Goal: Transaction & Acquisition: Subscribe to service/newsletter

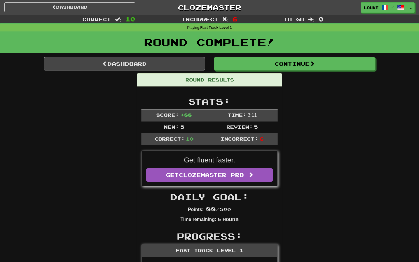
scroll to position [26, 0]
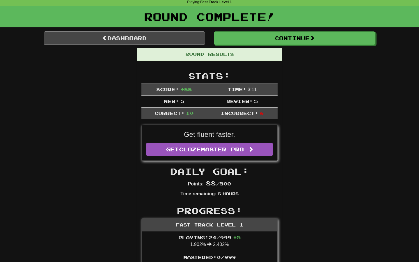
click at [146, 37] on link "Dashboard" at bounding box center [125, 37] width 162 height 13
click at [149, 38] on link "Dashboard" at bounding box center [125, 37] width 162 height 13
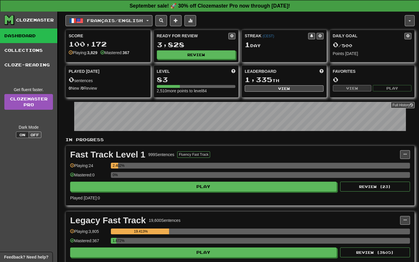
click at [270, 8] on strong "September sale! 🚀 30% off Clozemaster Pro now through [DATE]!" at bounding box center [210, 6] width 161 height 6
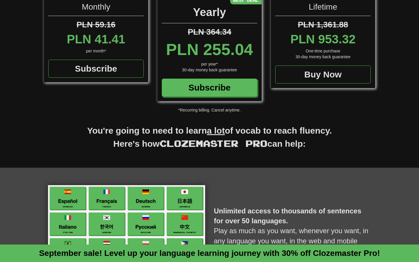
scroll to position [90, 0]
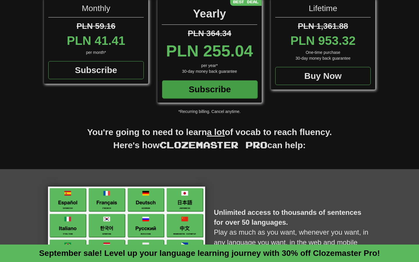
click at [206, 91] on div "Subscribe" at bounding box center [209, 89] width 95 height 18
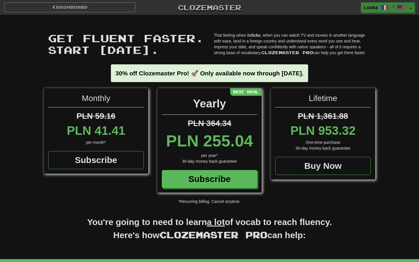
scroll to position [-4, 0]
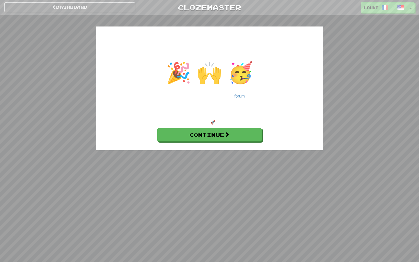
click at [200, 84] on div "🎉 🙌 🥳" at bounding box center [209, 72] width 218 height 29
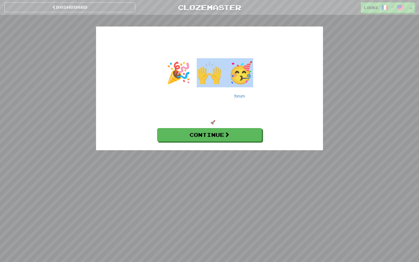
drag, startPoint x: 203, startPoint y: 78, endPoint x: 256, endPoint y: 77, distance: 53.0
click at [256, 77] on div "🎉 🙌 🥳" at bounding box center [209, 72] width 218 height 29
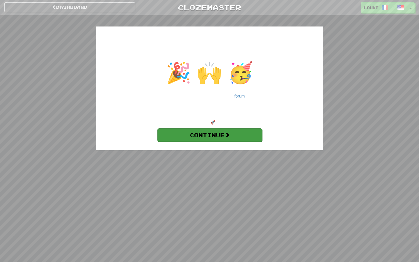
click at [227, 137] on span at bounding box center [227, 134] width 5 height 5
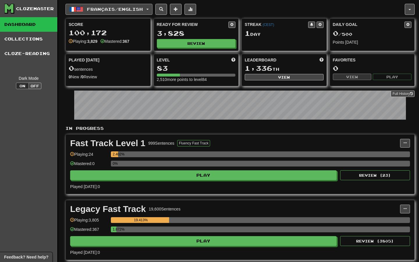
click at [143, 8] on span "Français / English" at bounding box center [115, 9] width 56 height 5
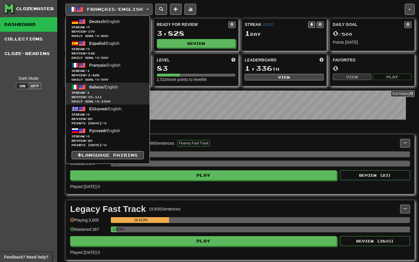
click at [112, 95] on span "Review: 15,111" at bounding box center [108, 97] width 72 height 4
